Goal: Information Seeking & Learning: Find specific fact

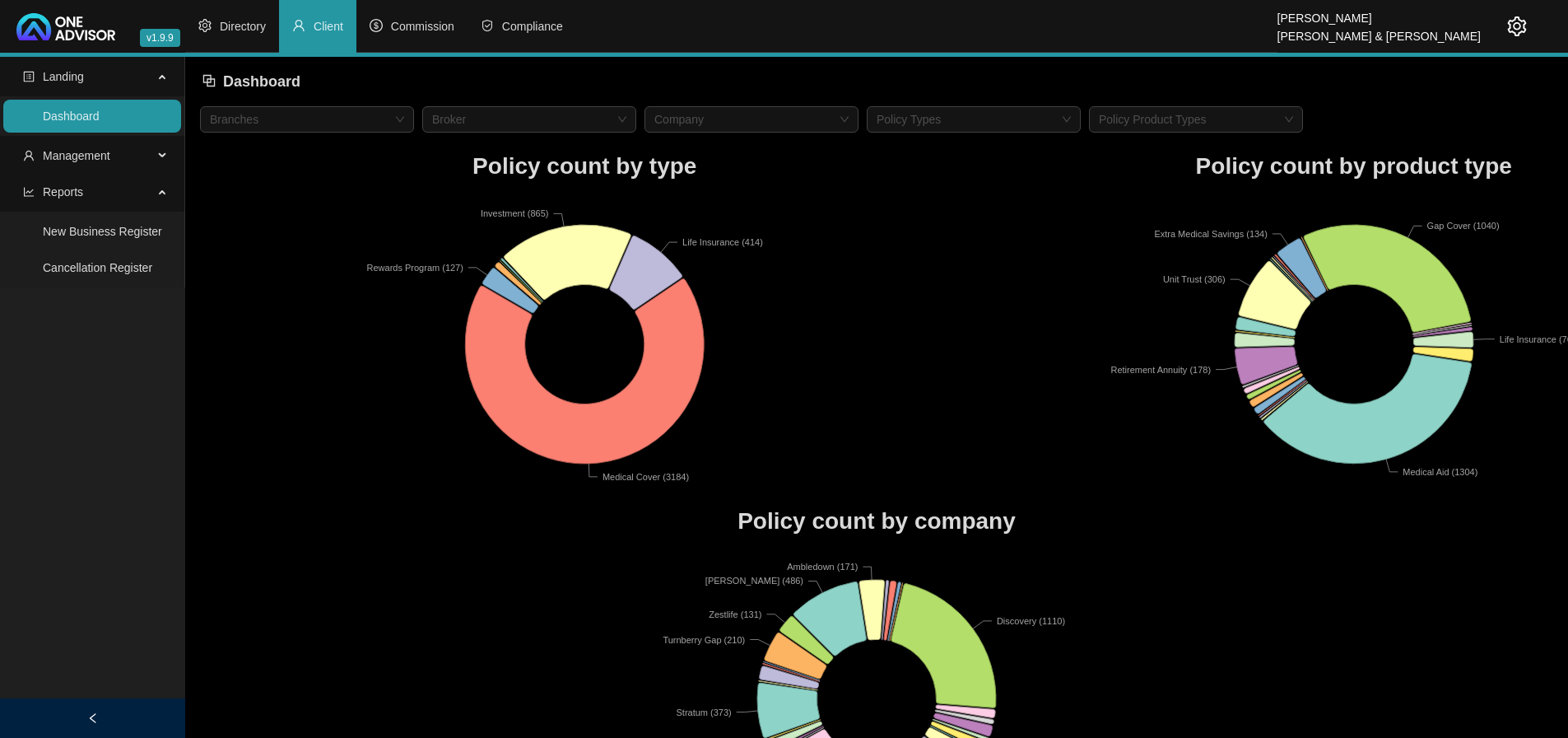
click at [100, 116] on link "Dashboard" at bounding box center [71, 116] width 57 height 13
click at [116, 156] on span "Management" at bounding box center [88, 155] width 130 height 33
click at [68, 195] on link "Clients" at bounding box center [60, 195] width 36 height 13
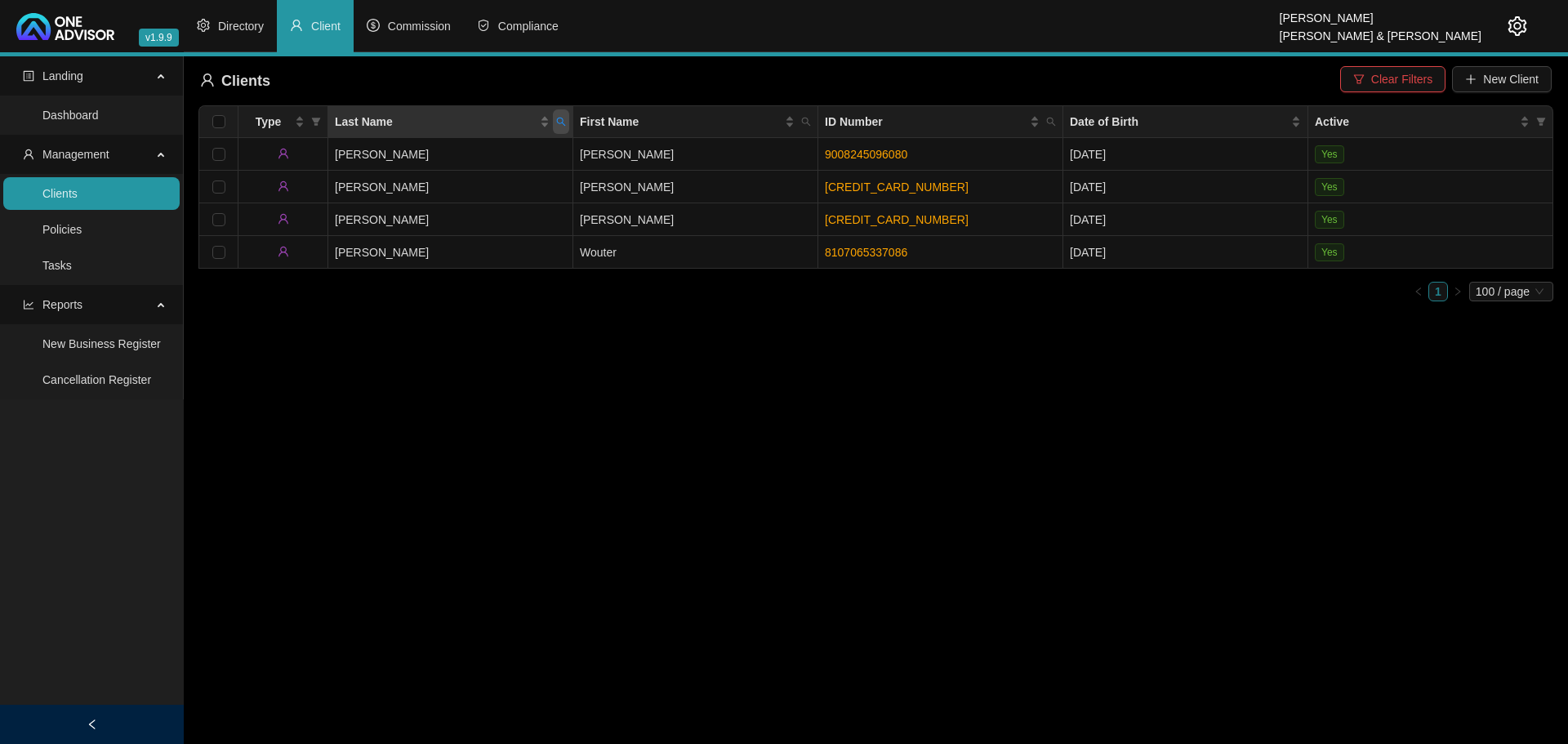
click at [563, 119] on icon "search" at bounding box center [561, 122] width 9 height 9
type input "[PERSON_NAME]"
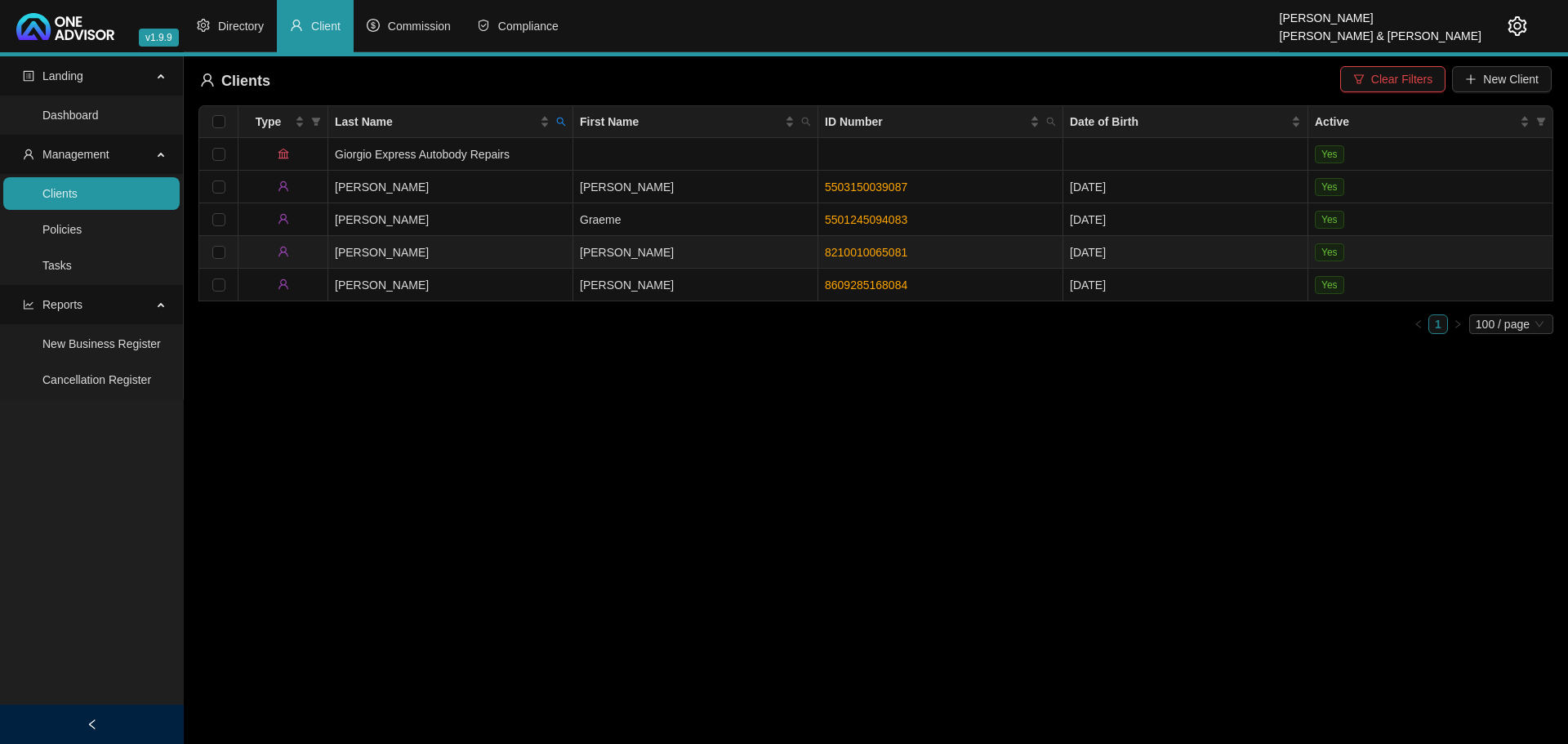
click at [631, 249] on td "[PERSON_NAME]" at bounding box center [696, 252] width 245 height 33
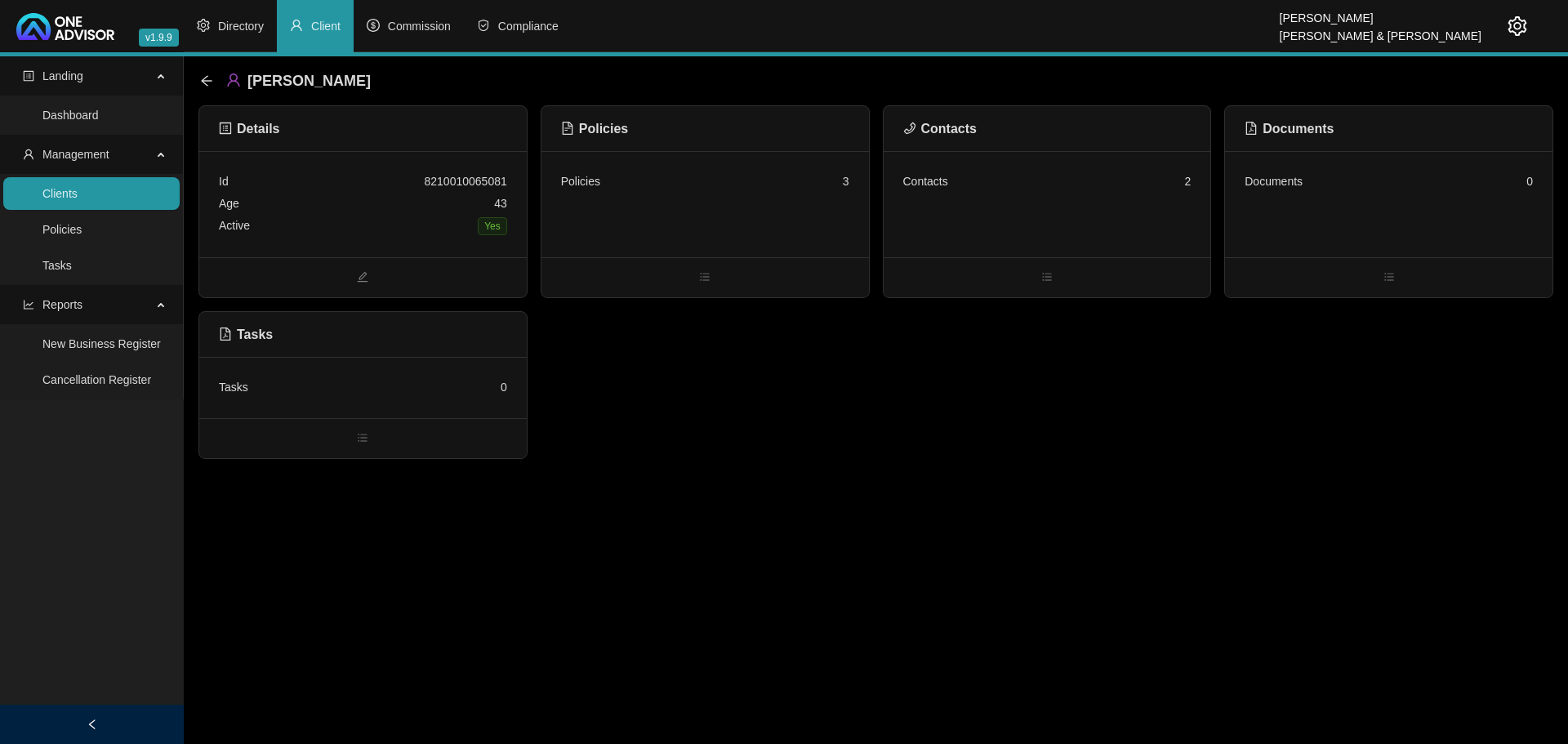
click at [652, 205] on div "Policies 3" at bounding box center [705, 204] width 327 height 106
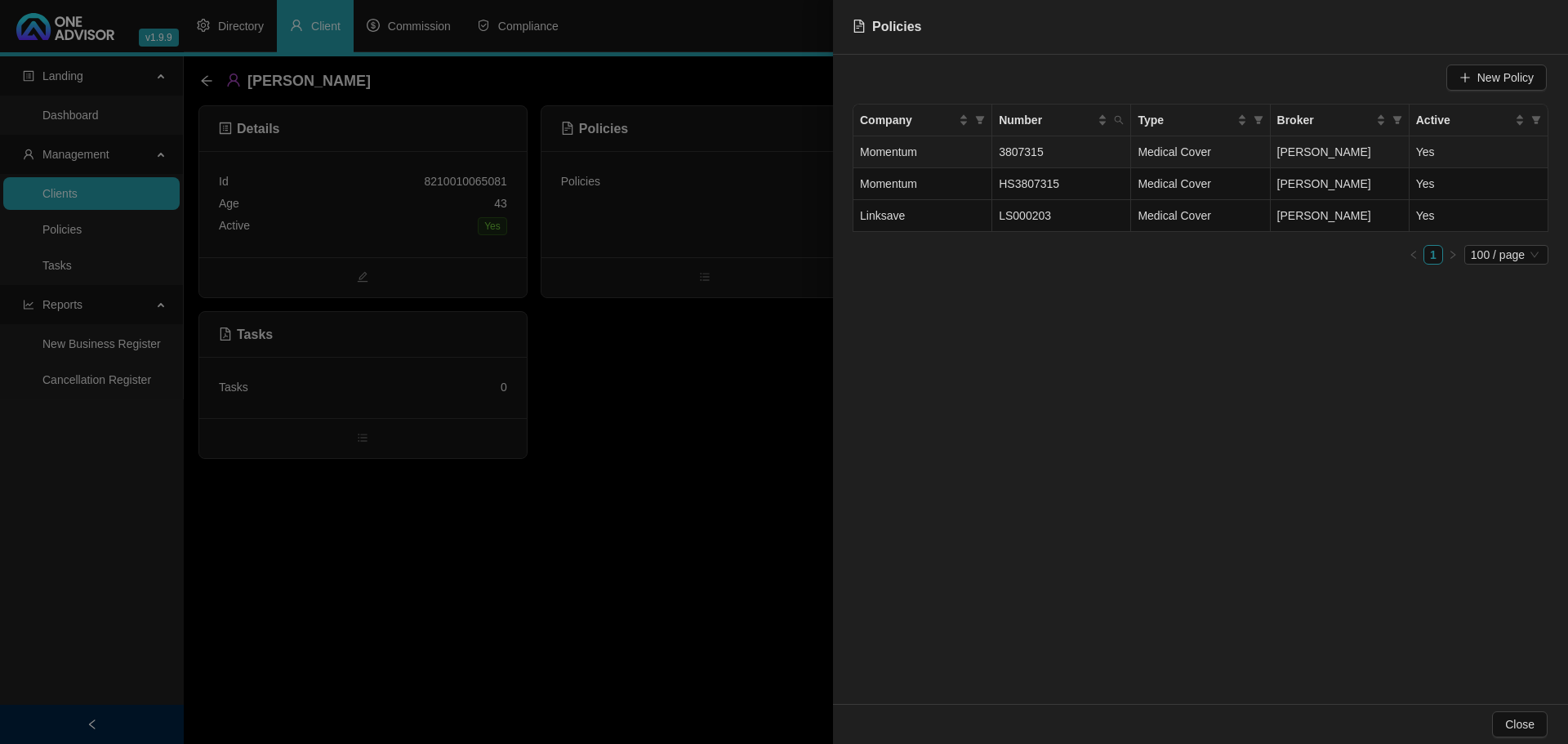
click at [1022, 147] on span "3807315" at bounding box center [1020, 152] width 45 height 13
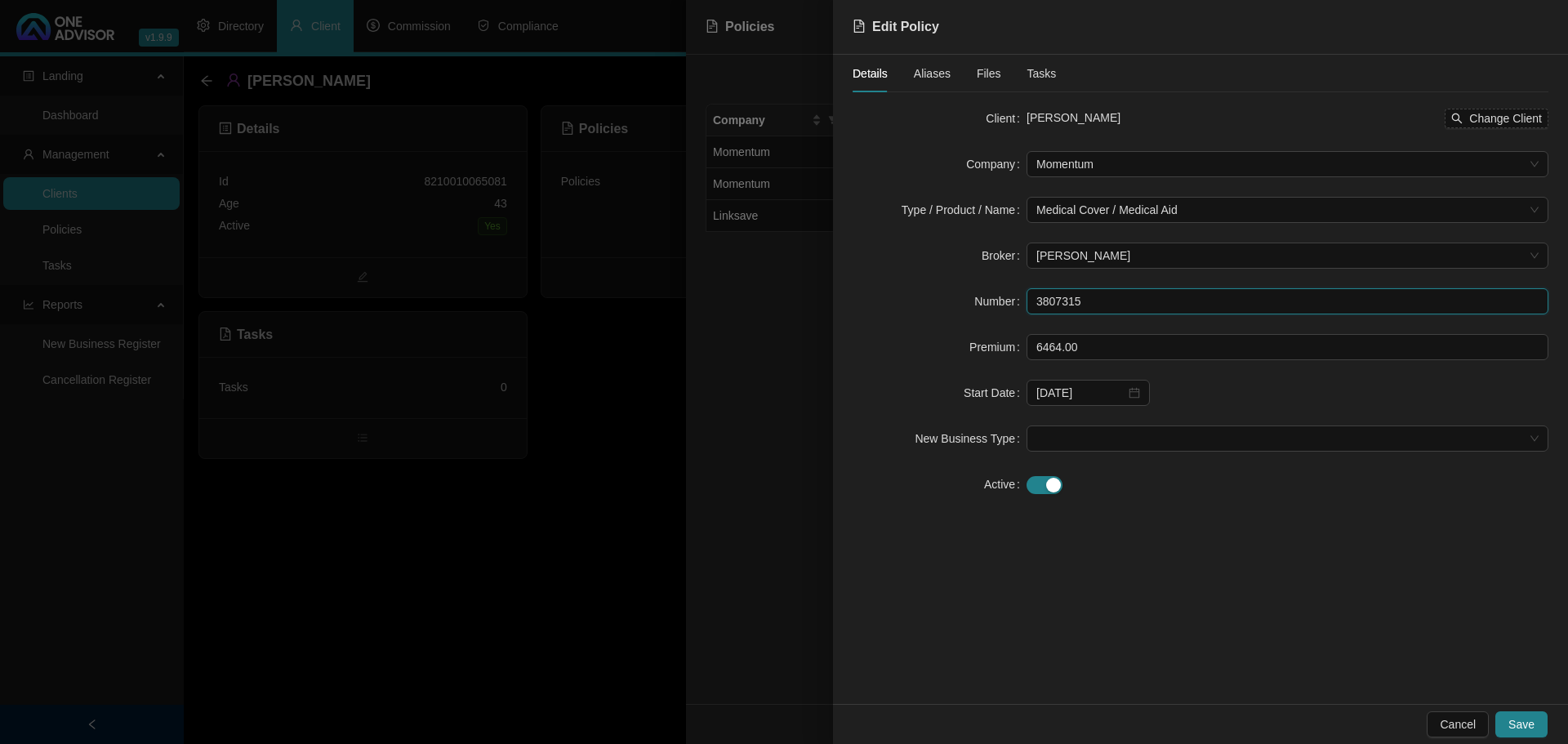
click at [1057, 297] on input "3807315" at bounding box center [1288, 301] width 522 height 26
click at [1057, 296] on input "3807315" at bounding box center [1288, 301] width 522 height 26
click at [544, 338] on div at bounding box center [784, 372] width 1568 height 744
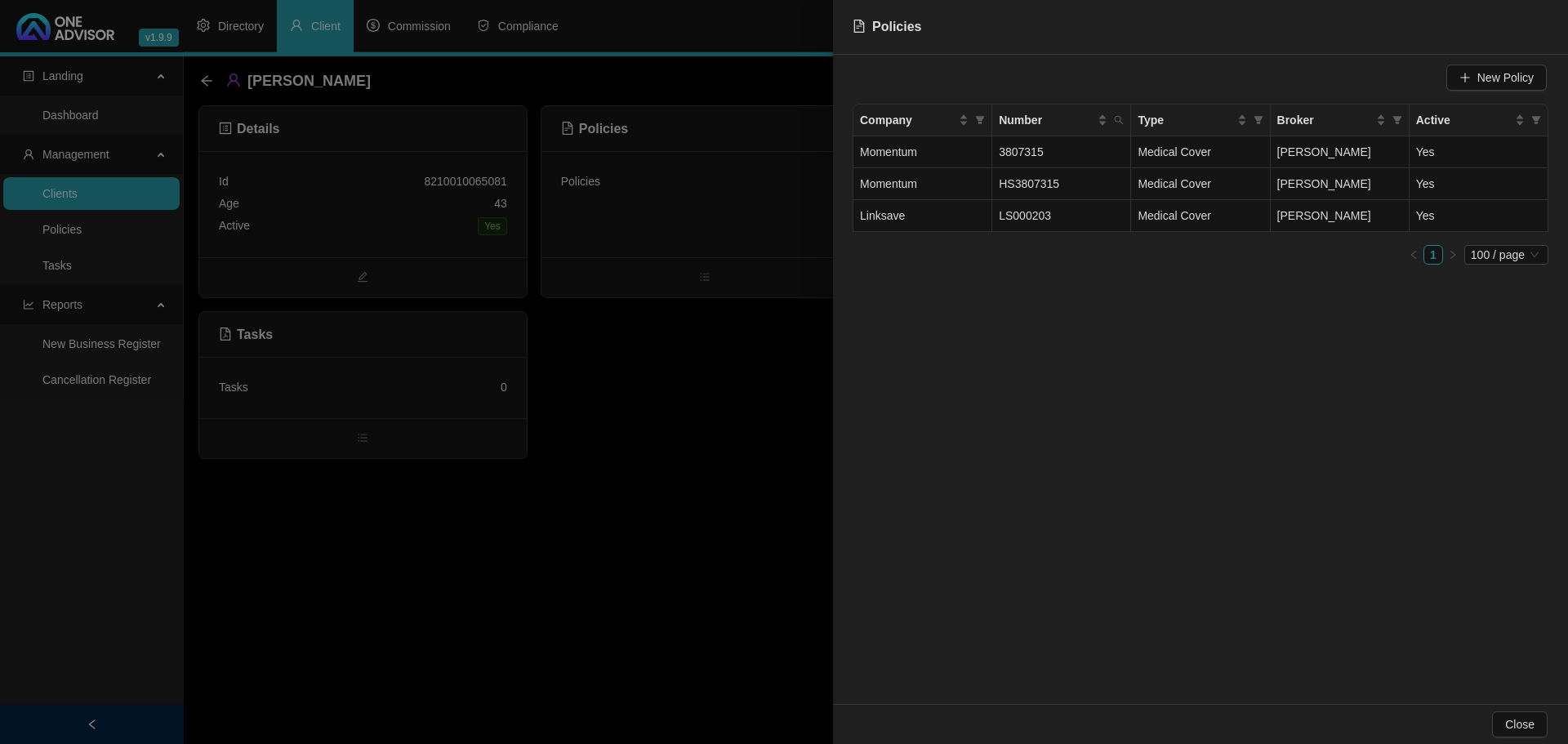
click at [200, 78] on div at bounding box center [784, 372] width 1568 height 744
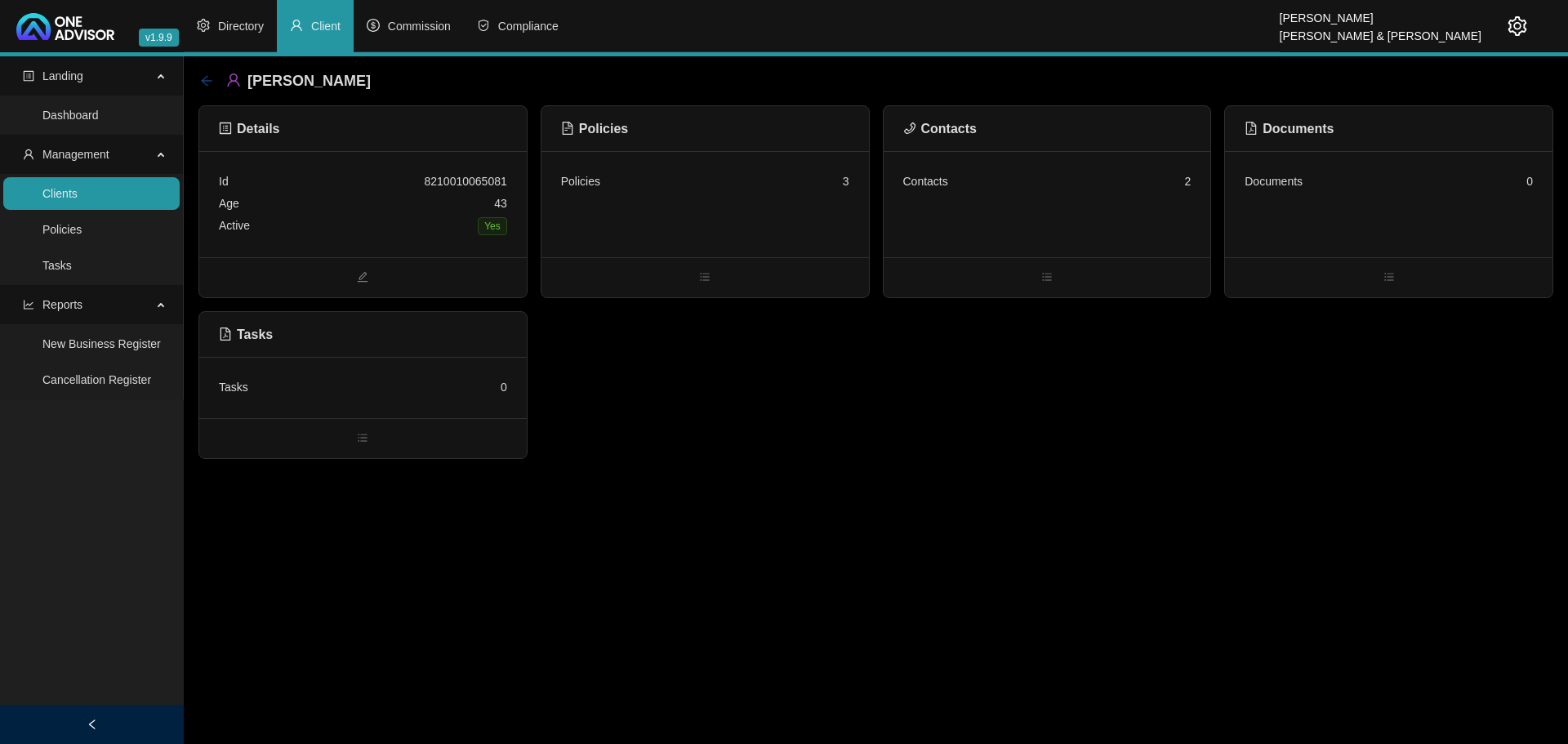
click at [204, 78] on icon "arrow-left" at bounding box center [206, 80] width 13 height 13
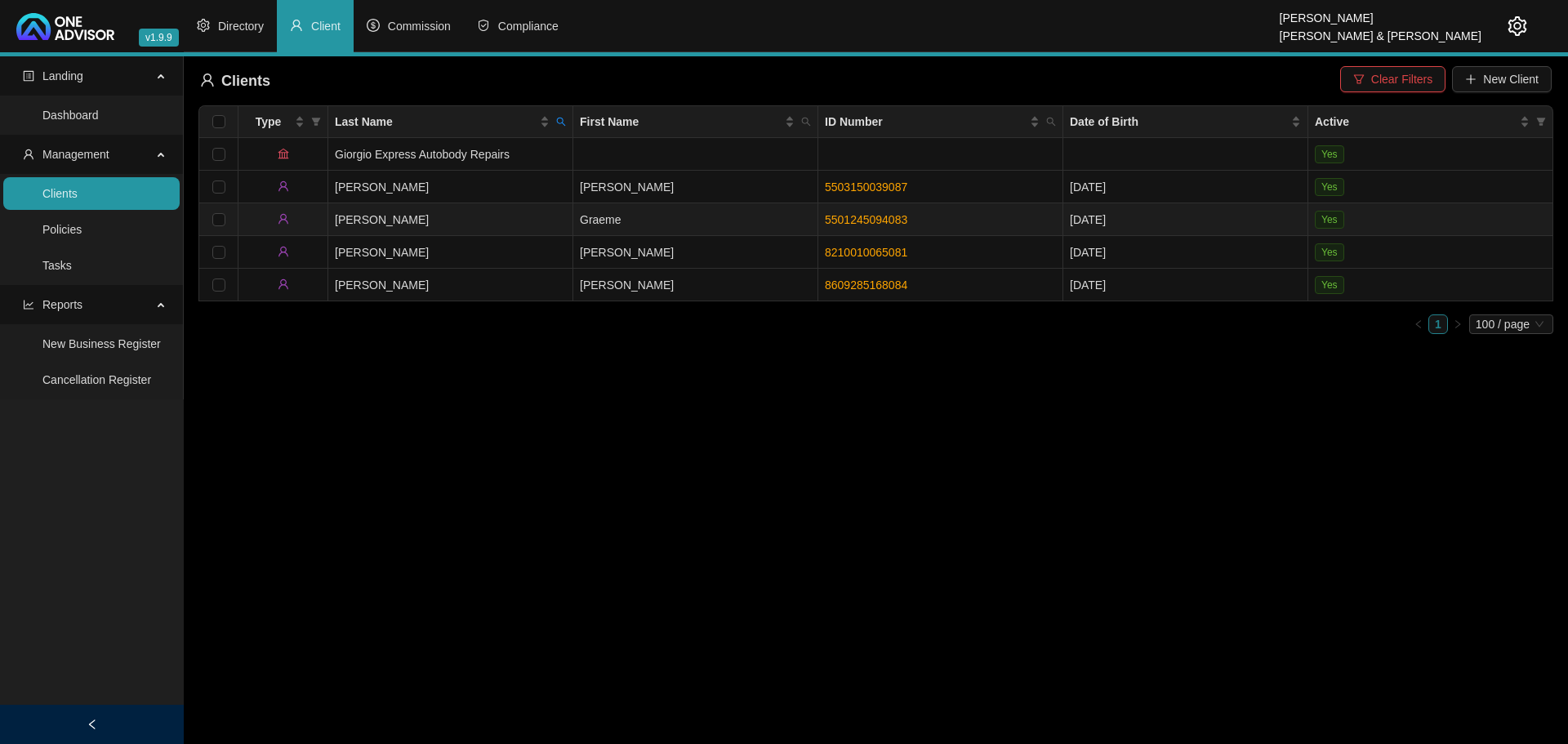
click at [642, 219] on td "Graeme" at bounding box center [696, 219] width 245 height 33
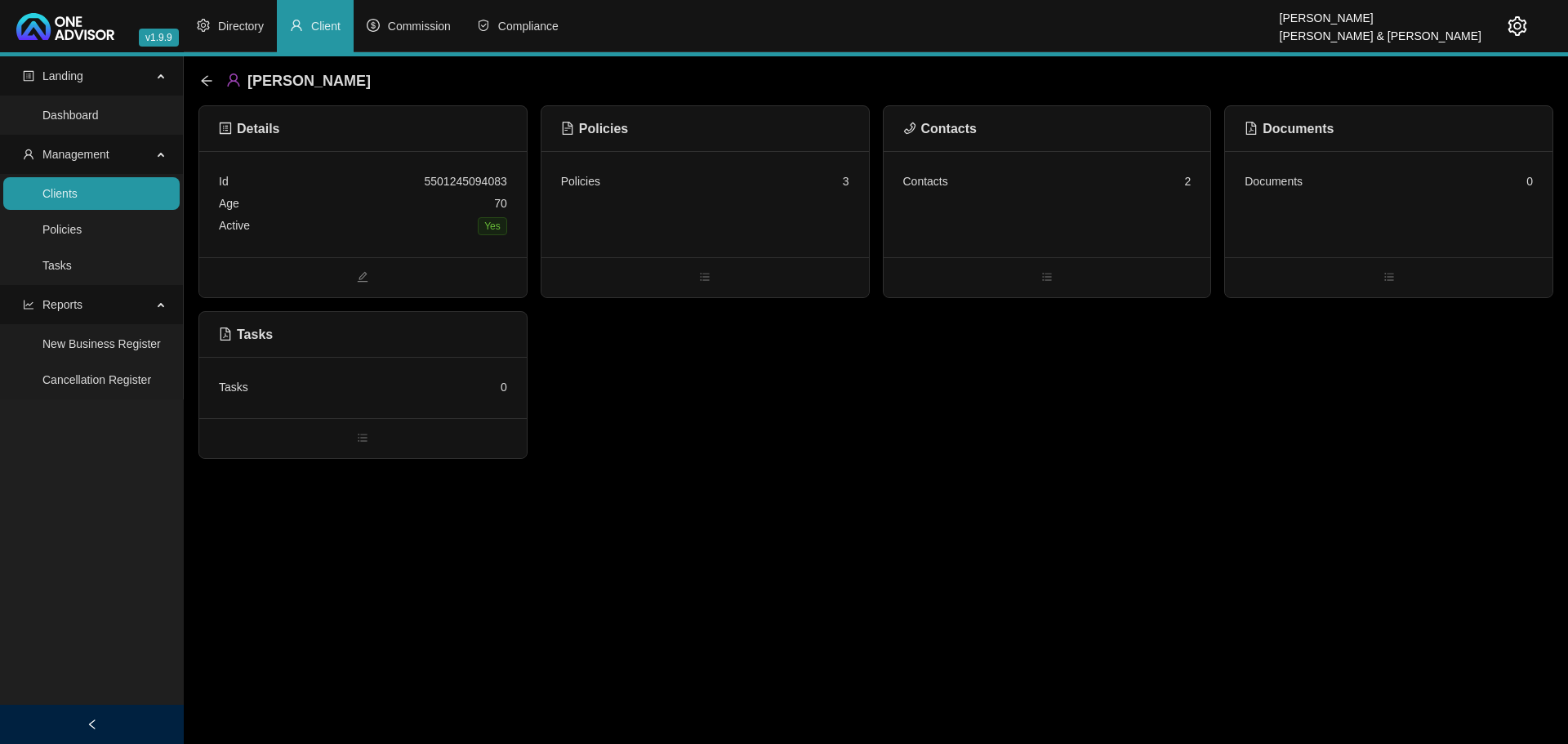
click at [675, 203] on div "Policies 3" at bounding box center [705, 204] width 327 height 106
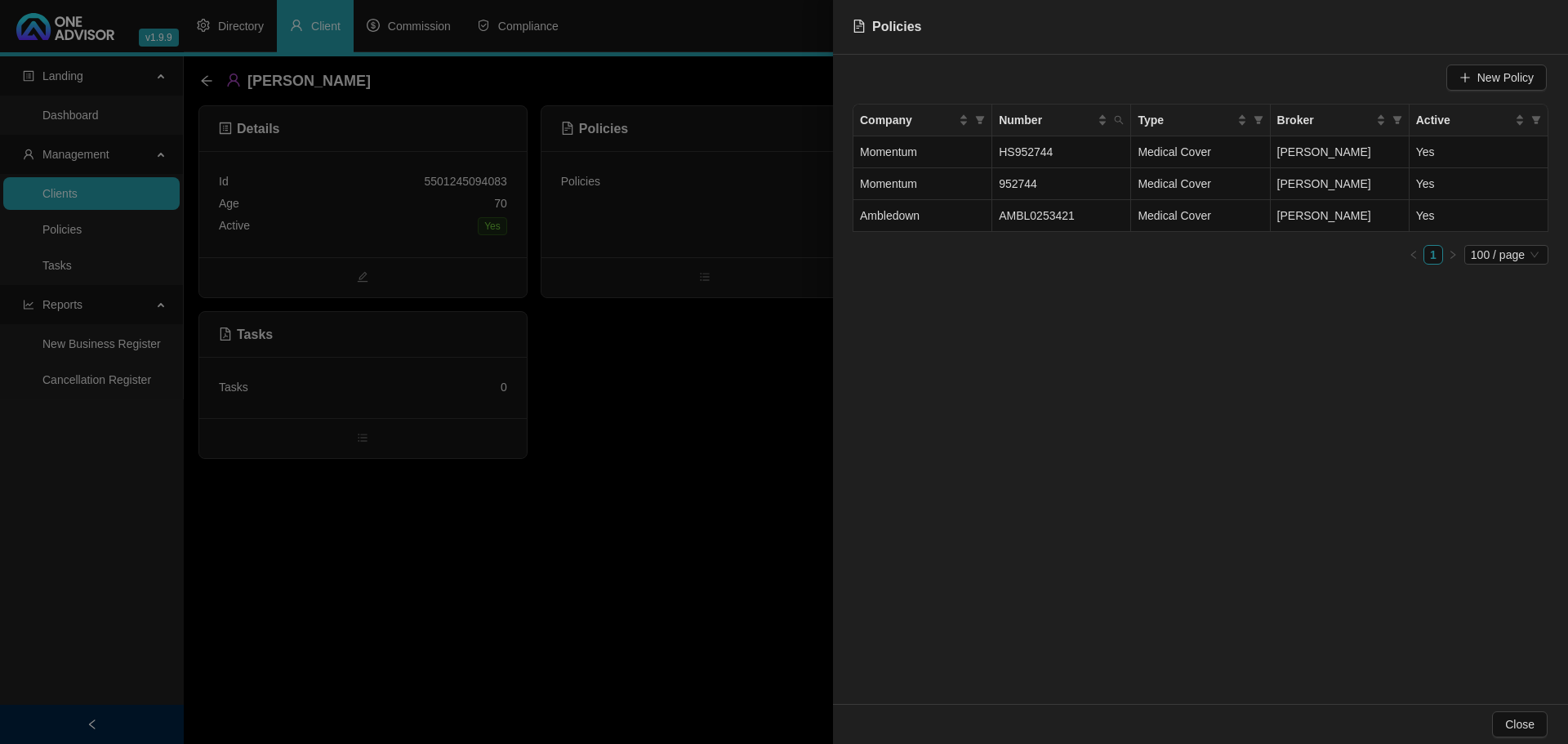
click at [684, 425] on div at bounding box center [784, 372] width 1568 height 744
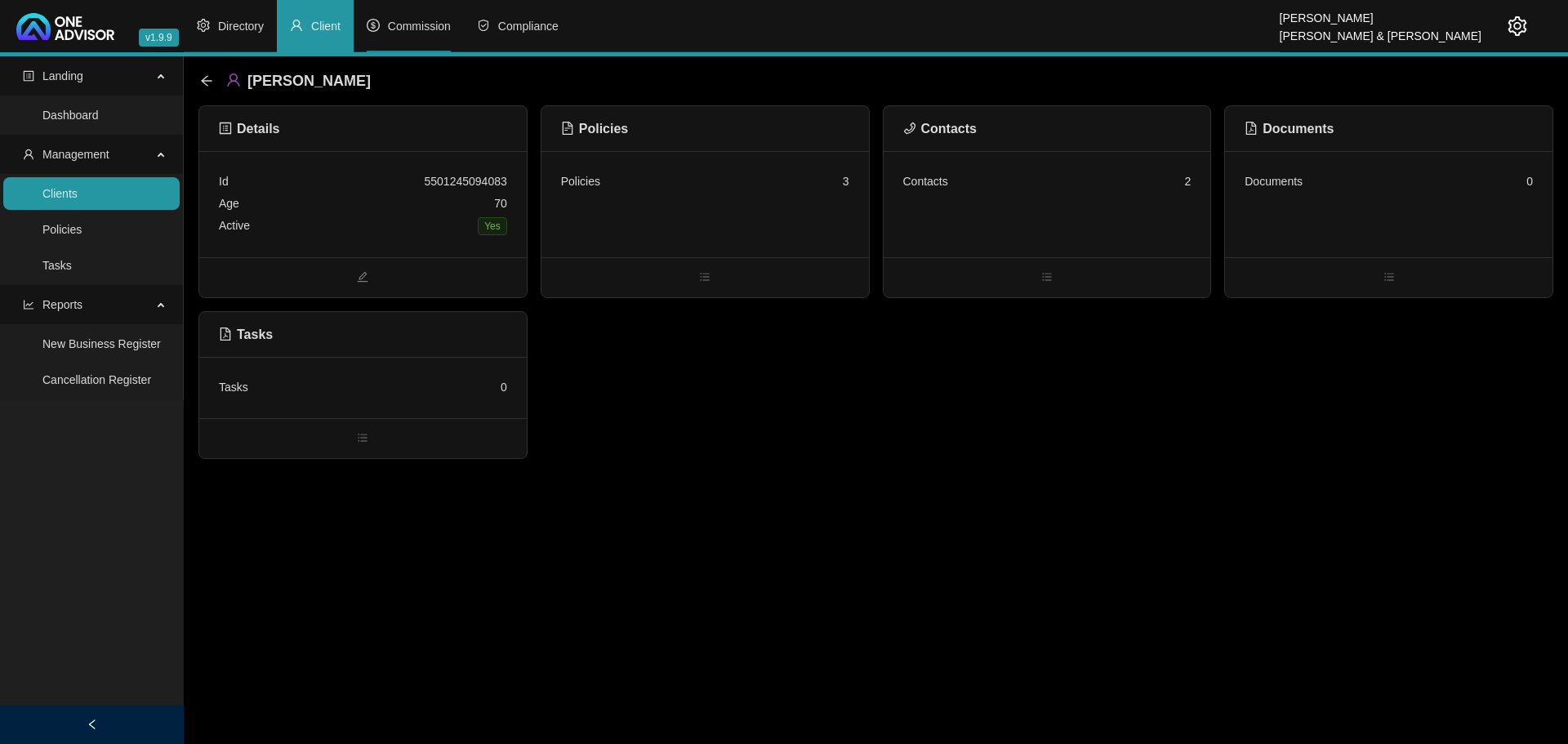
click at [415, 26] on span "Commission" at bounding box center [419, 26] width 63 height 13
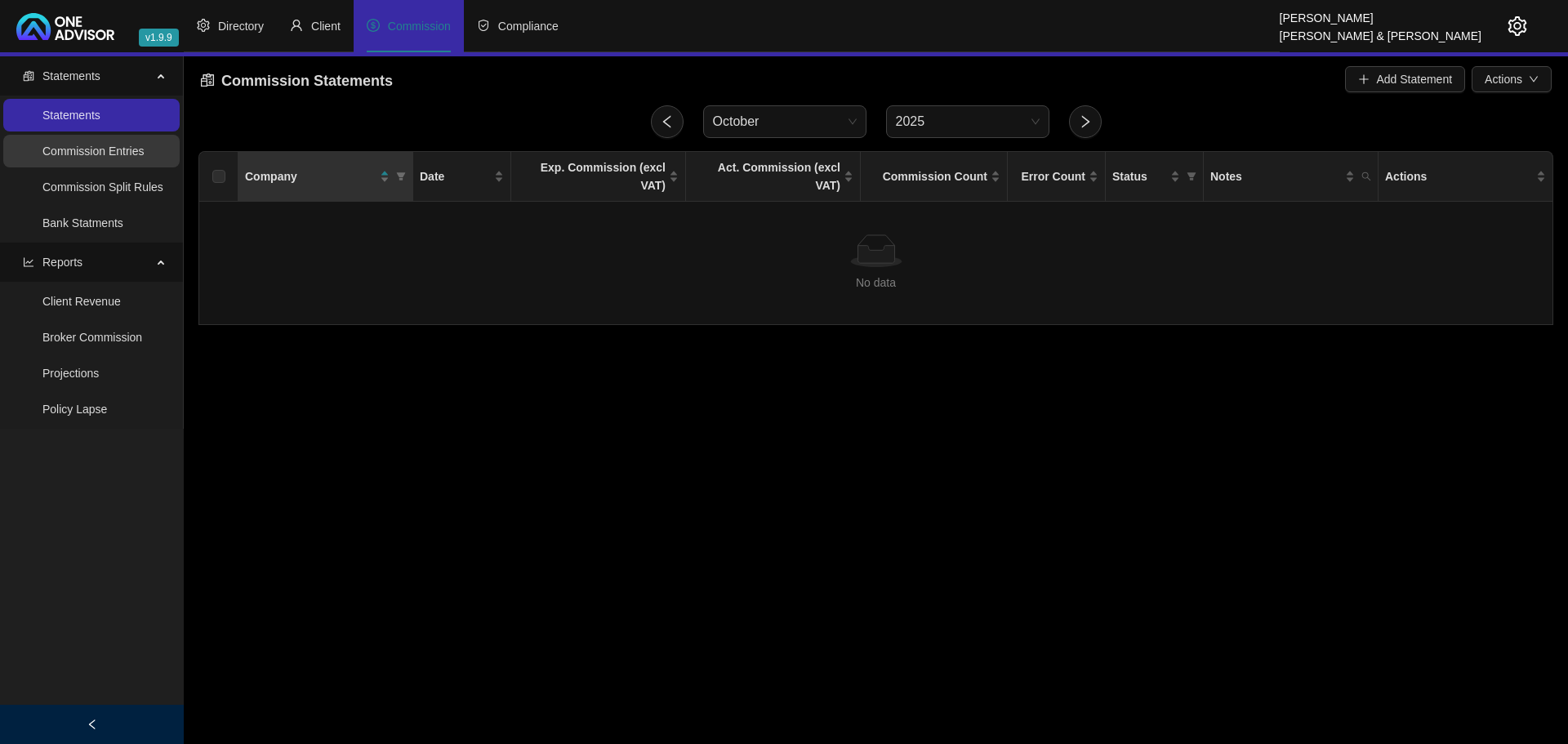
click at [78, 149] on link "Commission Entries" at bounding box center [93, 151] width 101 height 13
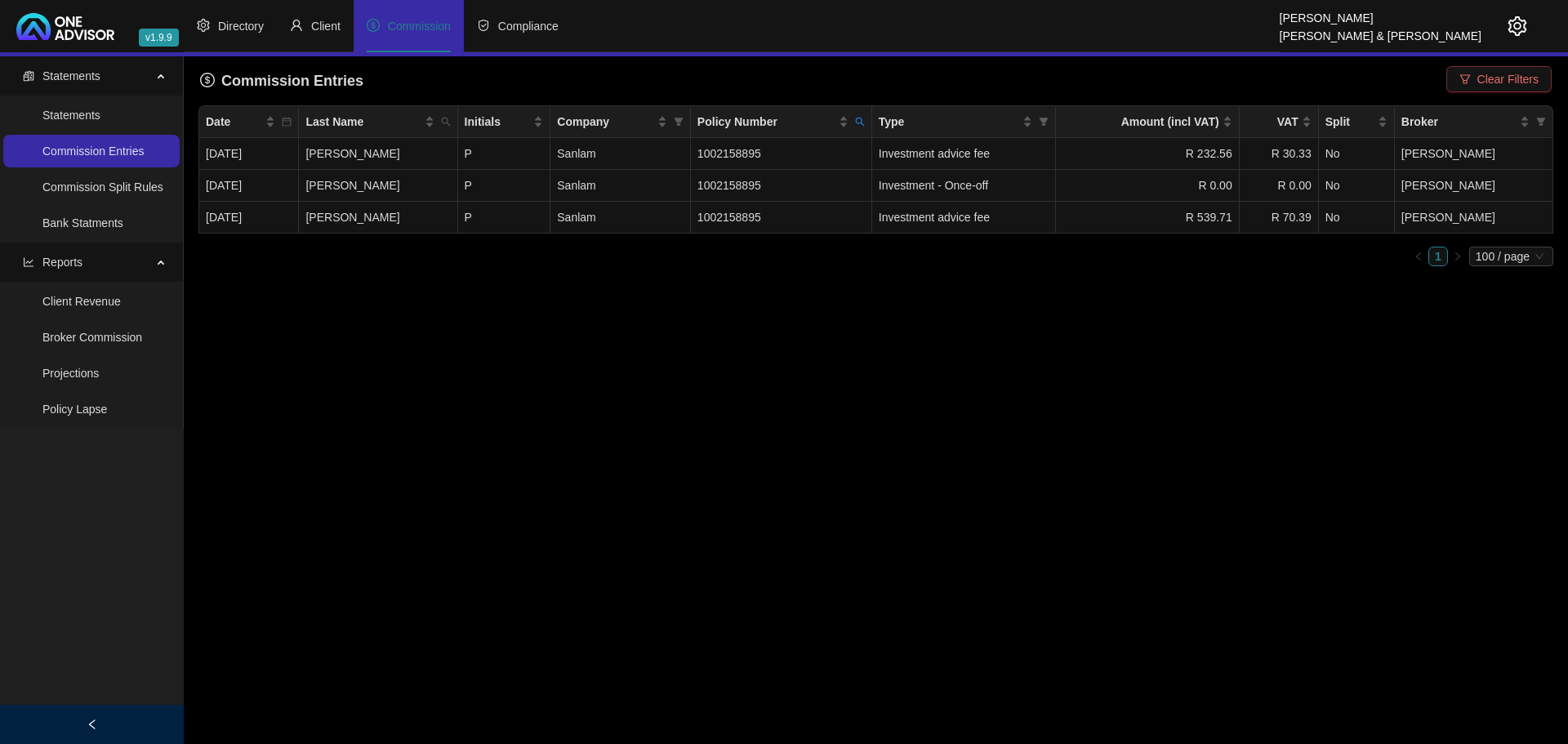
click at [1506, 73] on span "Clear Filters" at bounding box center [1507, 79] width 61 height 18
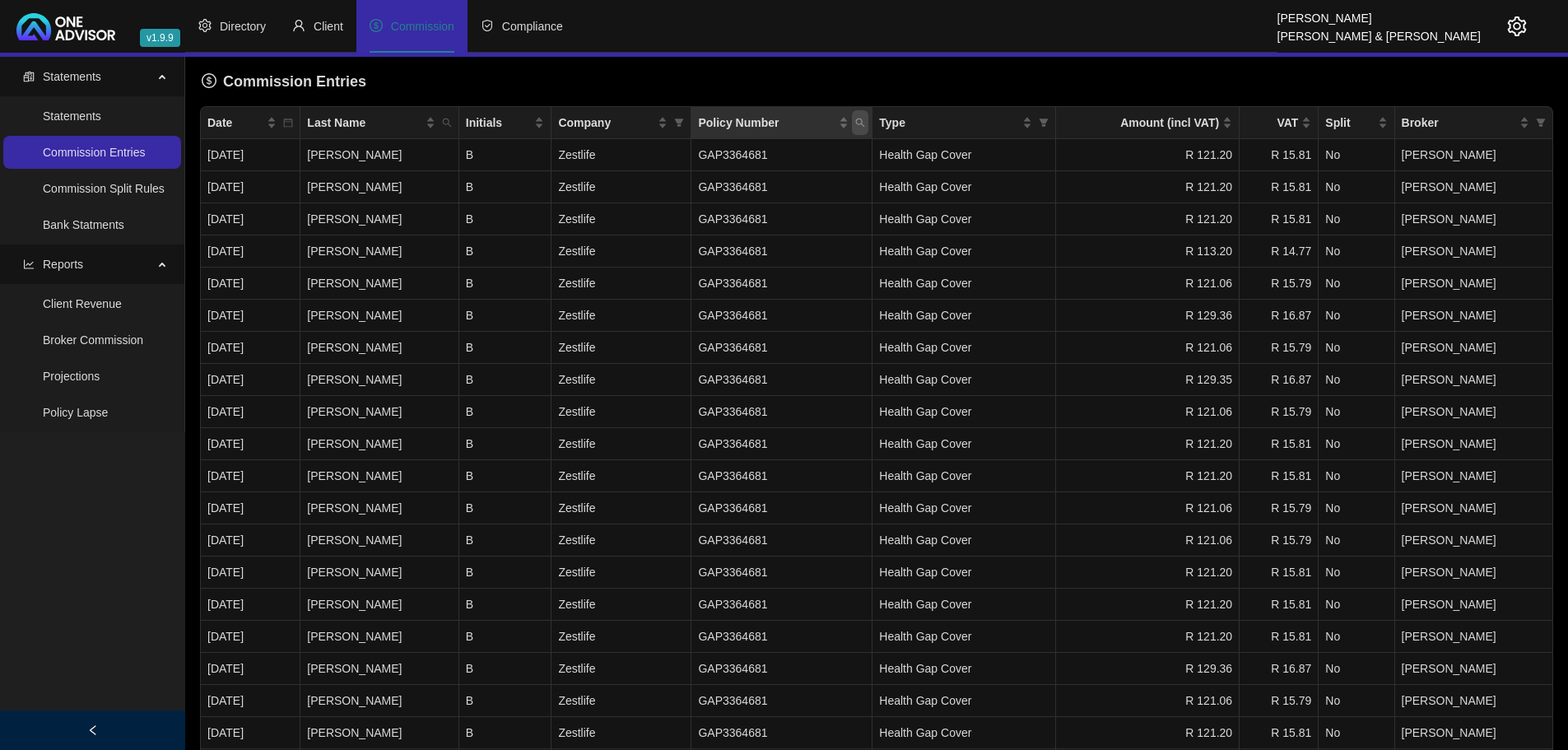
click at [865, 120] on icon "search" at bounding box center [860, 123] width 9 height 9
type input "3807315"
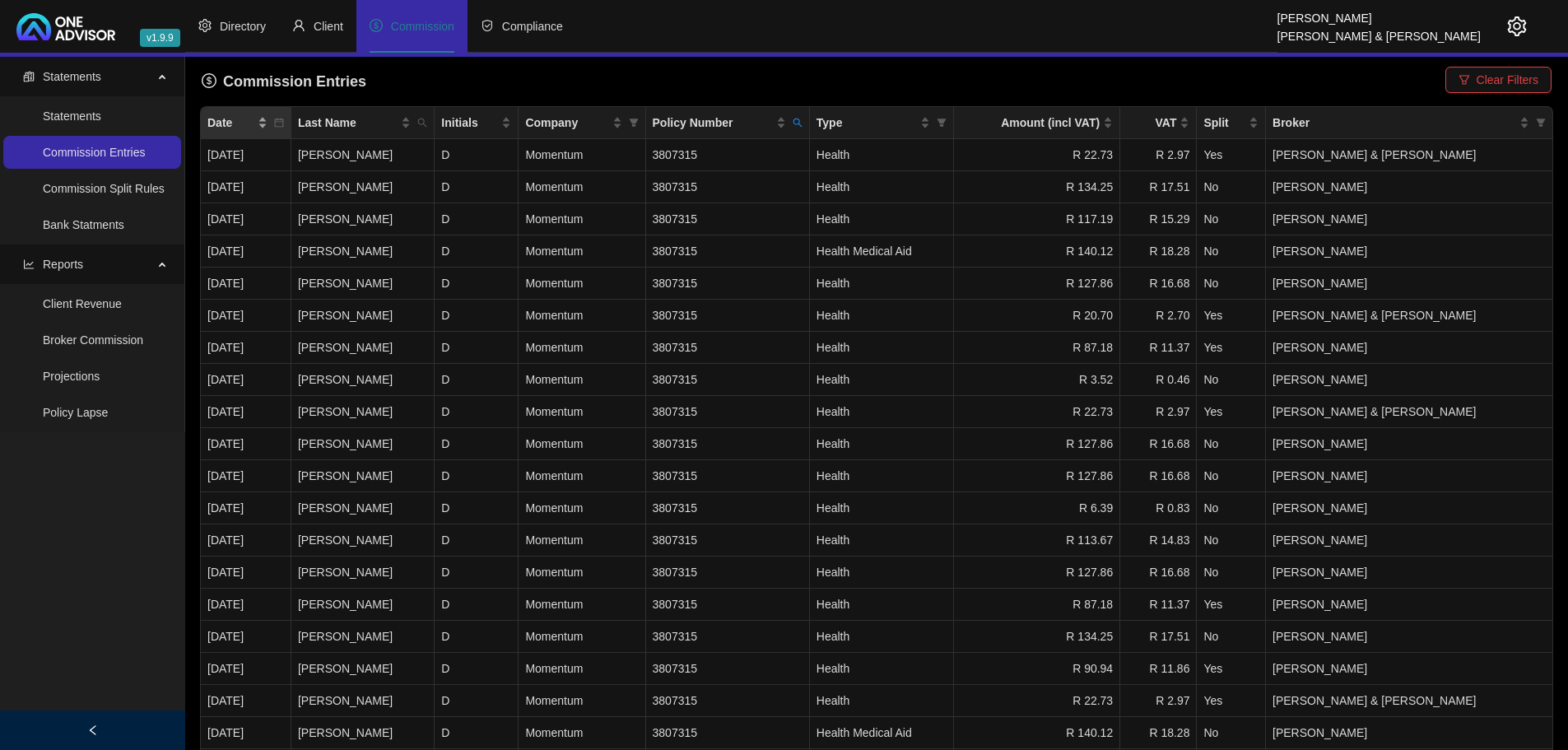
click at [242, 120] on span "Date" at bounding box center [230, 123] width 47 height 18
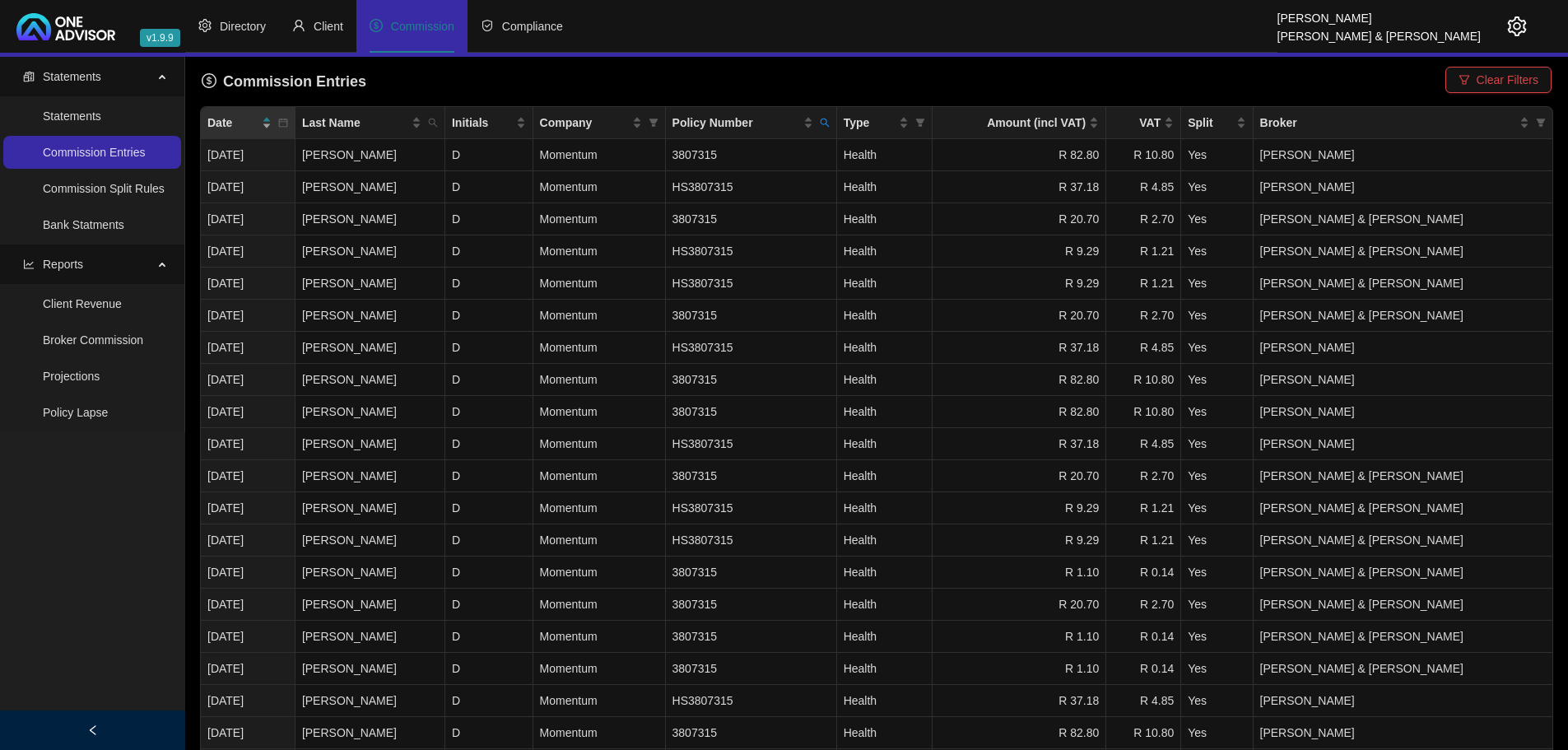
click at [242, 120] on span "Date" at bounding box center [232, 123] width 51 height 18
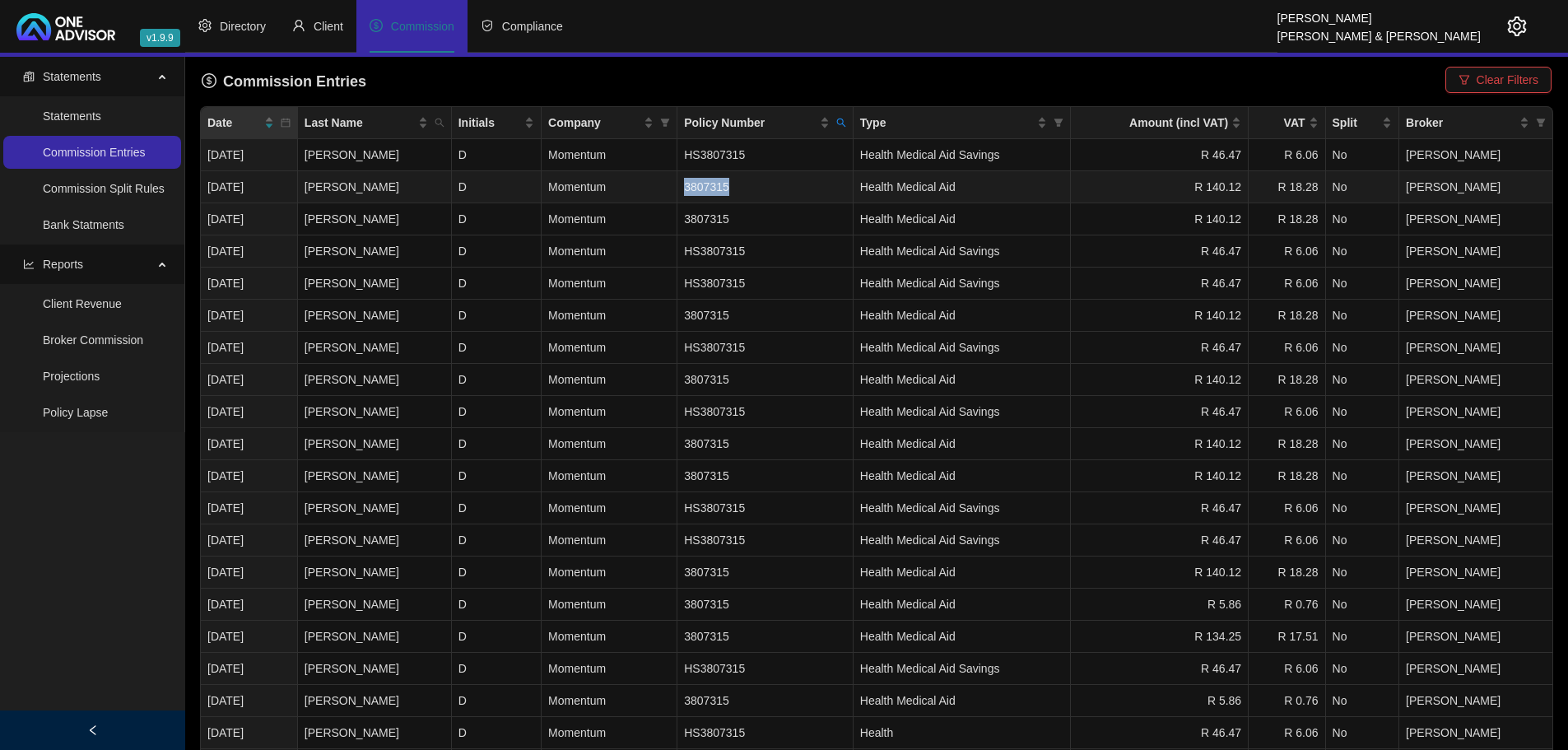
drag, startPoint x: 740, startPoint y: 188, endPoint x: 694, endPoint y: 188, distance: 46.0
click at [694, 188] on td "3807315" at bounding box center [765, 188] width 176 height 32
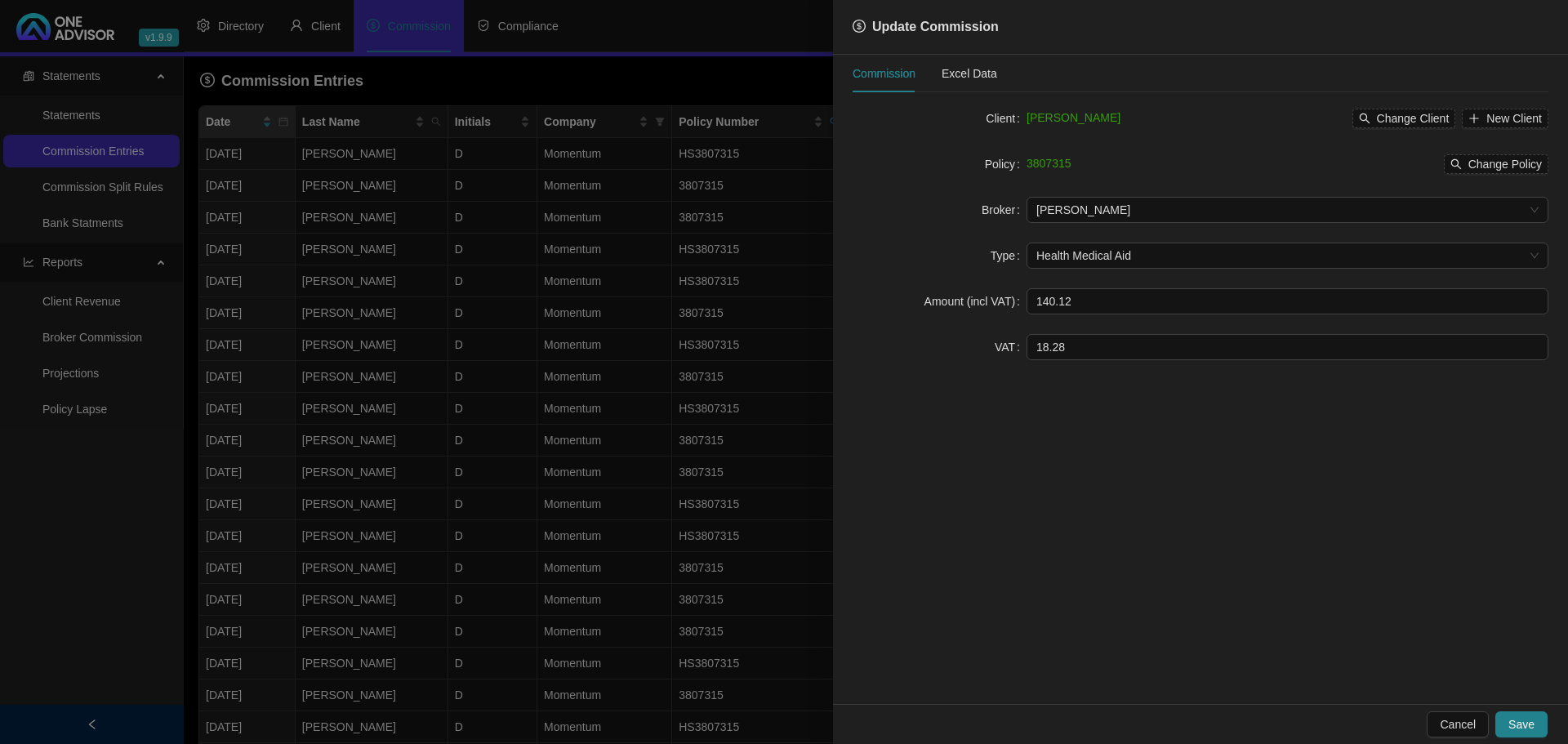
click at [428, 73] on div at bounding box center [784, 372] width 1568 height 744
